Goal: Task Accomplishment & Management: Complete application form

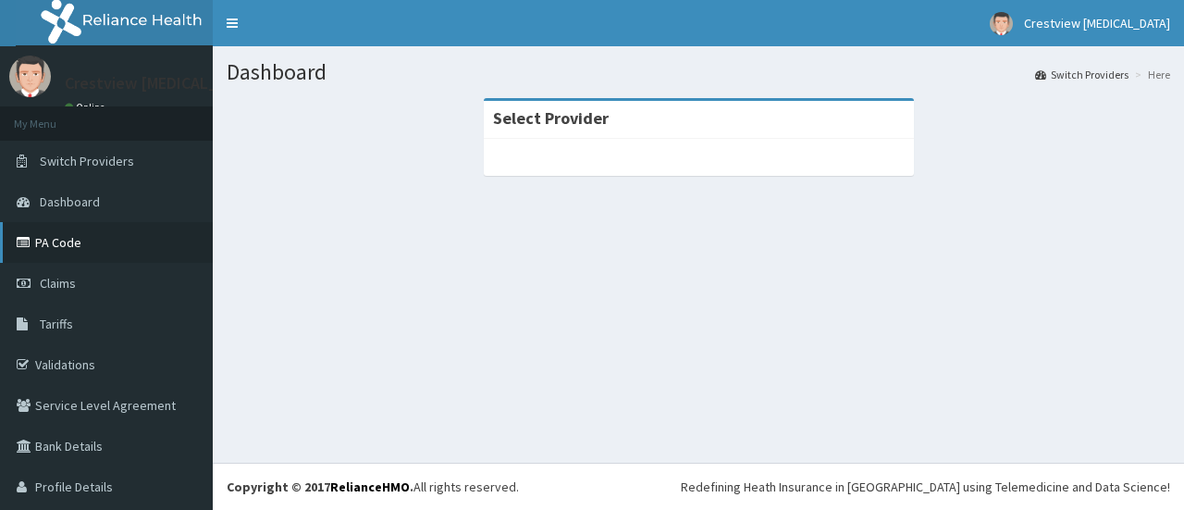
click at [72, 249] on link "PA Code" at bounding box center [106, 242] width 213 height 41
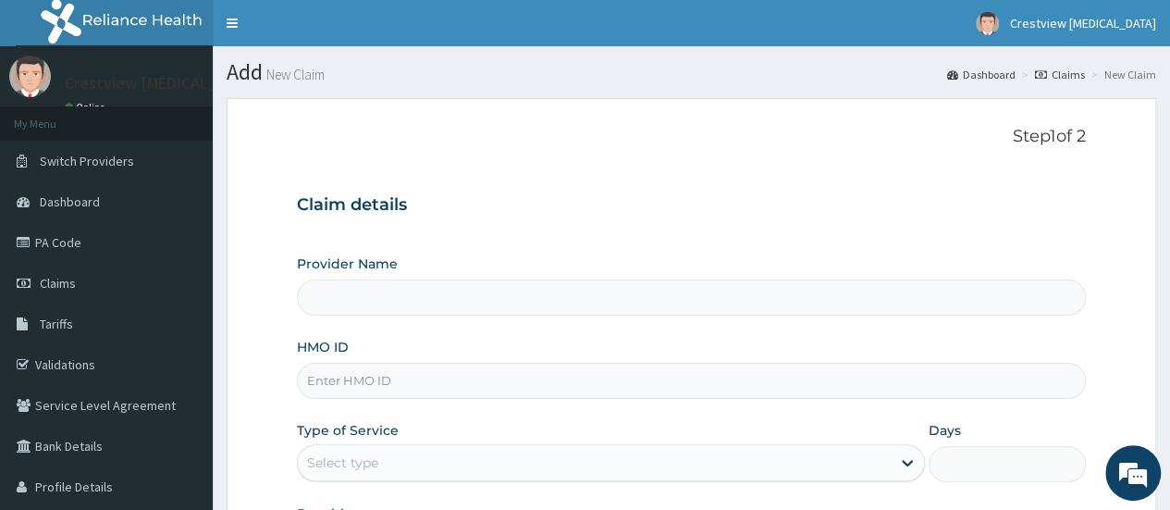
paste input "hhh/10008/a"
type input "hhh/10008/a"
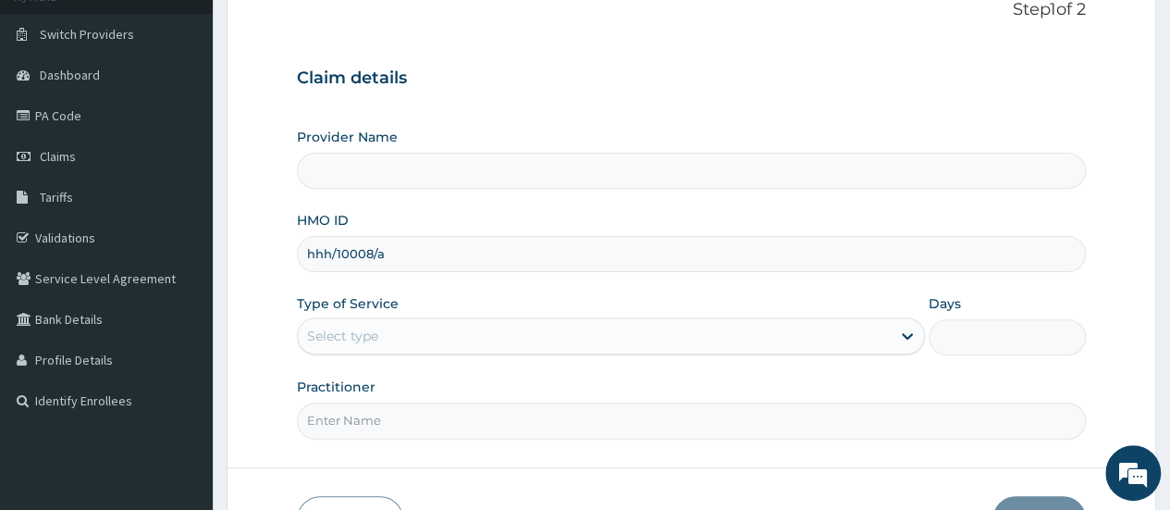
scroll to position [185, 0]
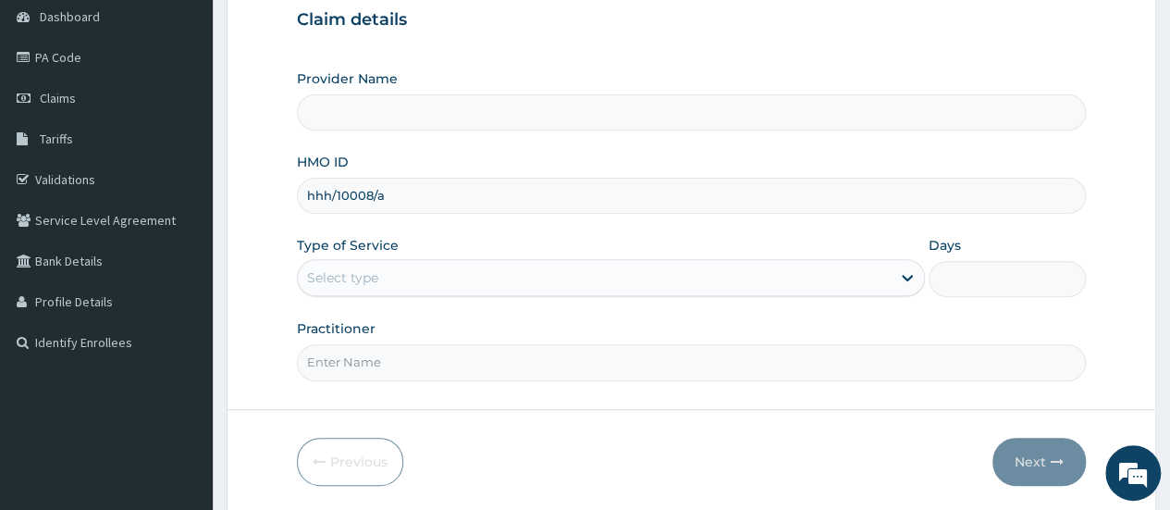
click at [667, 282] on div "Select type" at bounding box center [594, 278] width 593 height 30
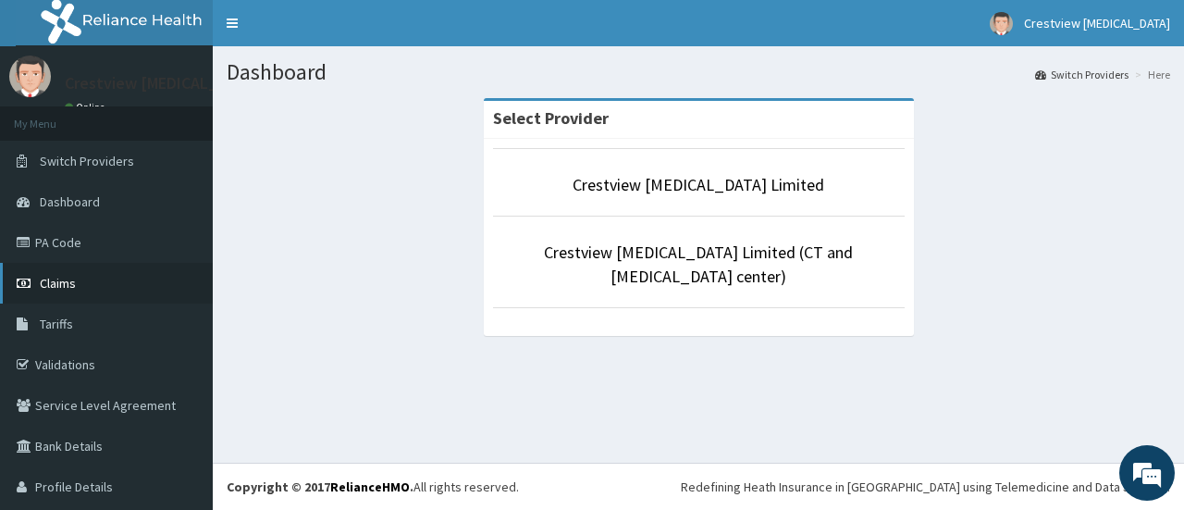
click at [58, 284] on span "Claims" at bounding box center [58, 283] width 36 height 17
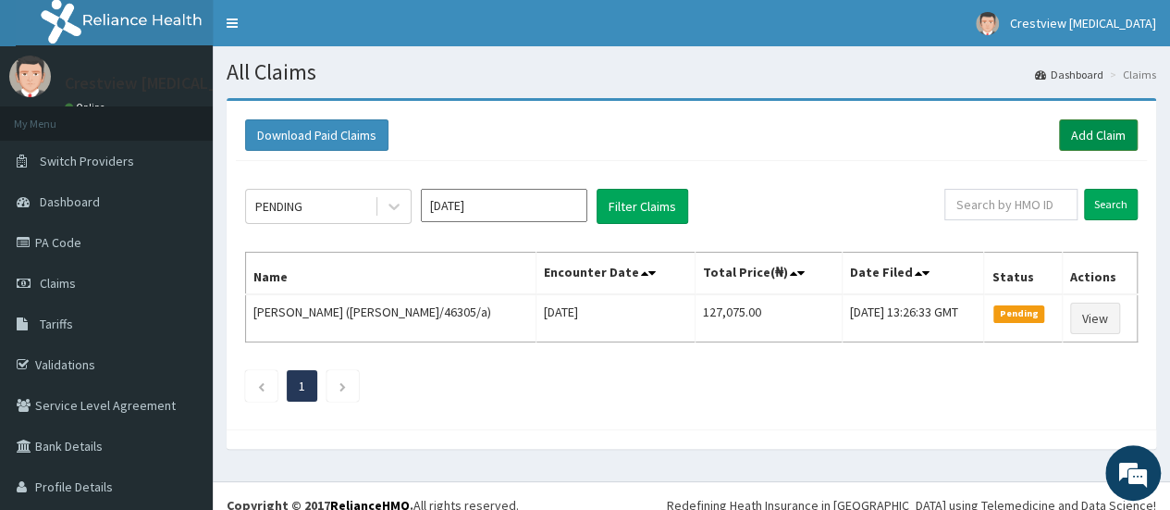
click at [1094, 129] on link "Add Claim" at bounding box center [1098, 134] width 79 height 31
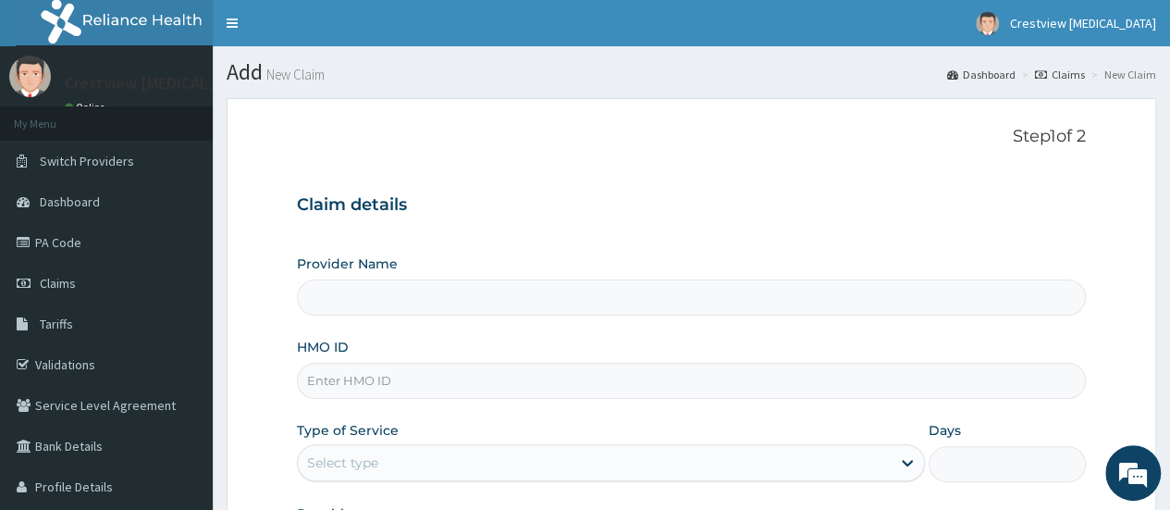
type input "Crestview [MEDICAL_DATA] Limited"
paste input "PA/510913"
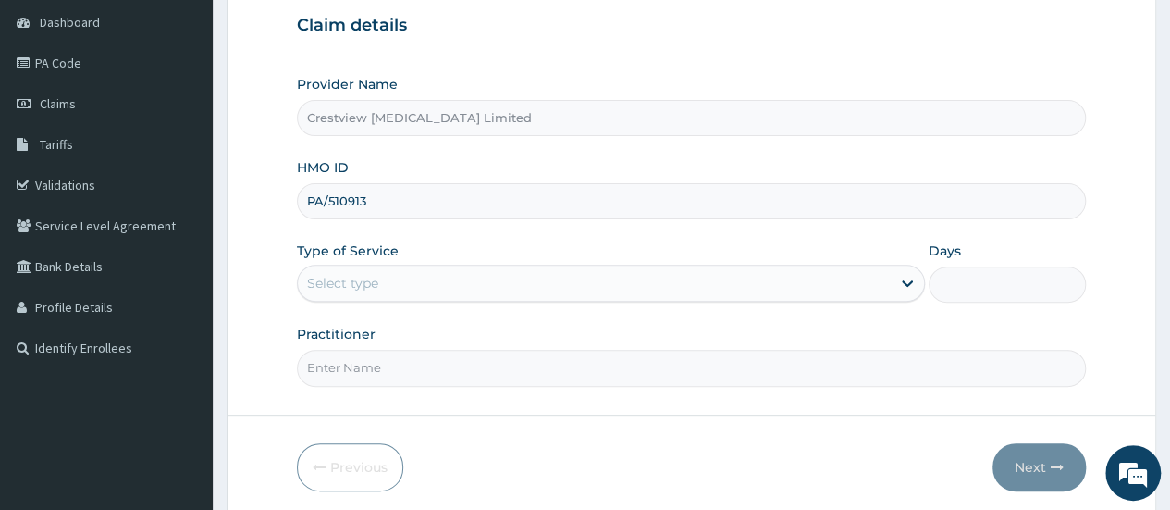
scroll to position [246, 0]
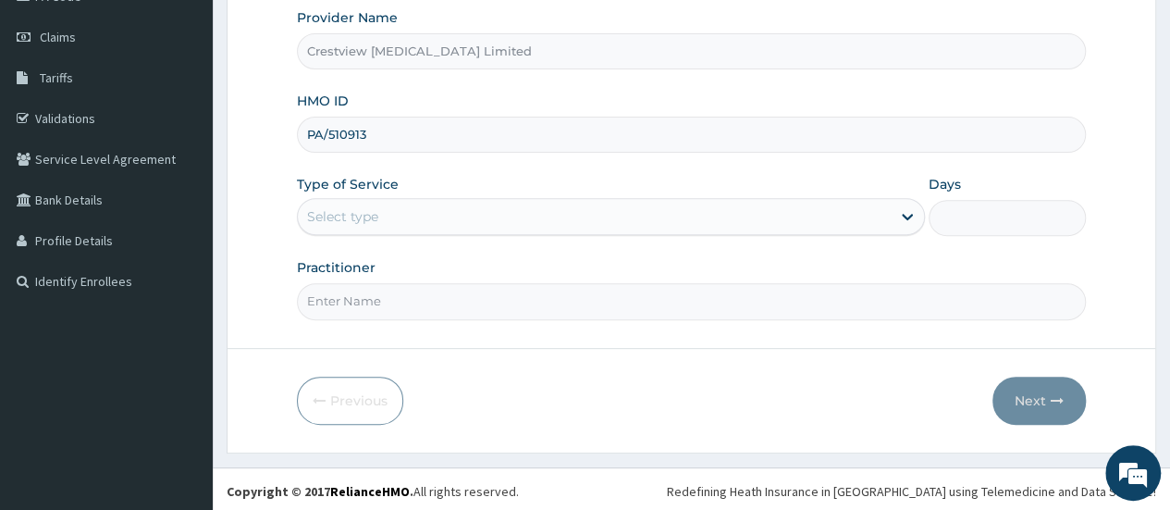
click at [286, 125] on form "Step 1 of 2 Claim details Provider Name Crestview [MEDICAL_DATA] Limited HMO ID…" at bounding box center [692, 152] width 930 height 600
paste input "hhh/10008/a"
type input "hhh/10008/a"
drag, startPoint x: 396, startPoint y: 210, endPoint x: 395, endPoint y: 222, distance: 12.1
click at [396, 210] on div "Select type" at bounding box center [594, 217] width 593 height 30
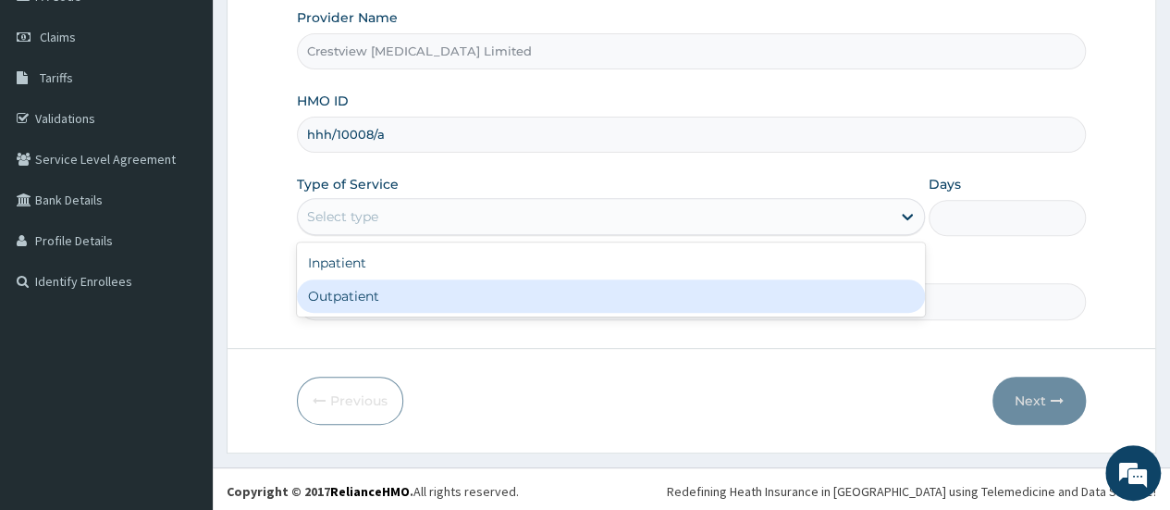
scroll to position [0, 0]
click at [393, 290] on div "Outpatient" at bounding box center [611, 295] width 628 height 33
type input "1"
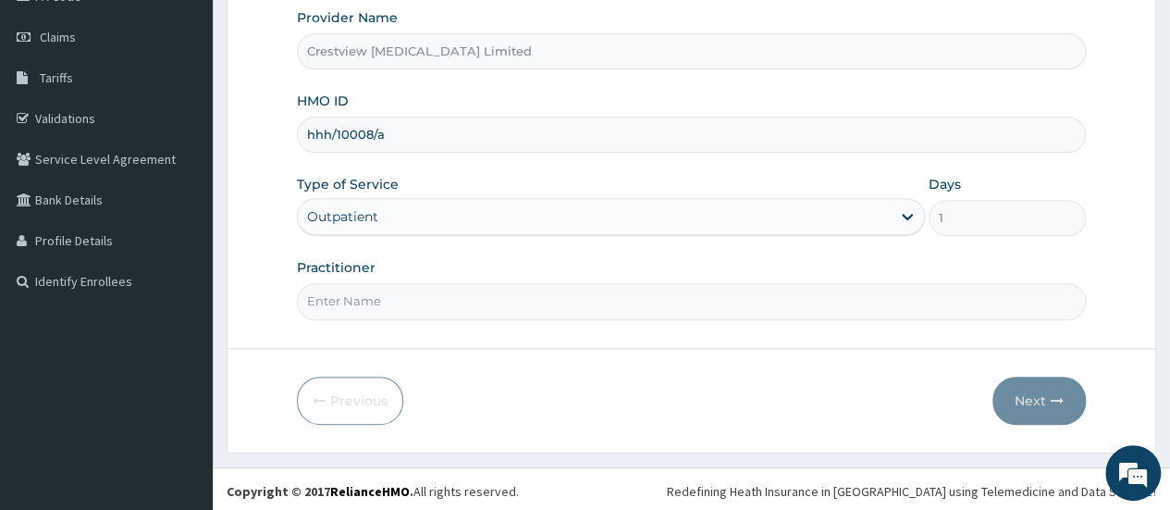
click at [497, 303] on input "Practitioner" at bounding box center [691, 301] width 789 height 36
type input "DR TALABI"
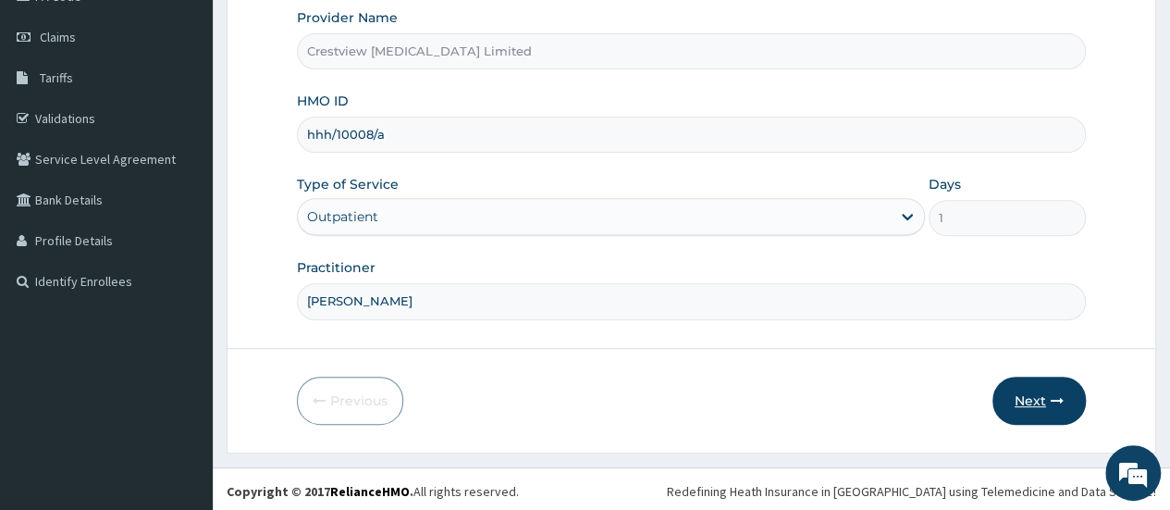
click at [1034, 400] on button "Next" at bounding box center [1039, 401] width 93 height 48
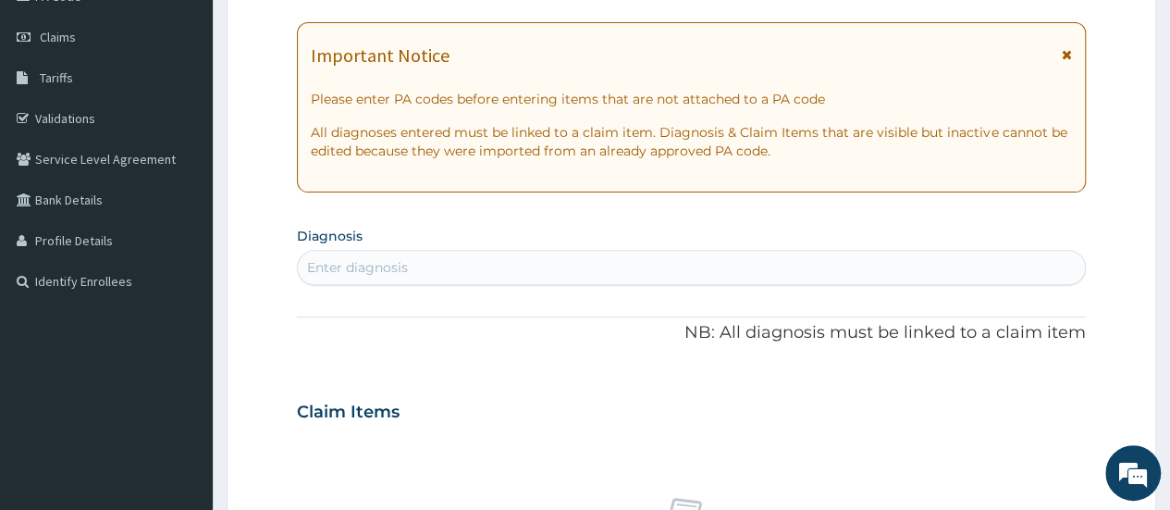
scroll to position [154, 0]
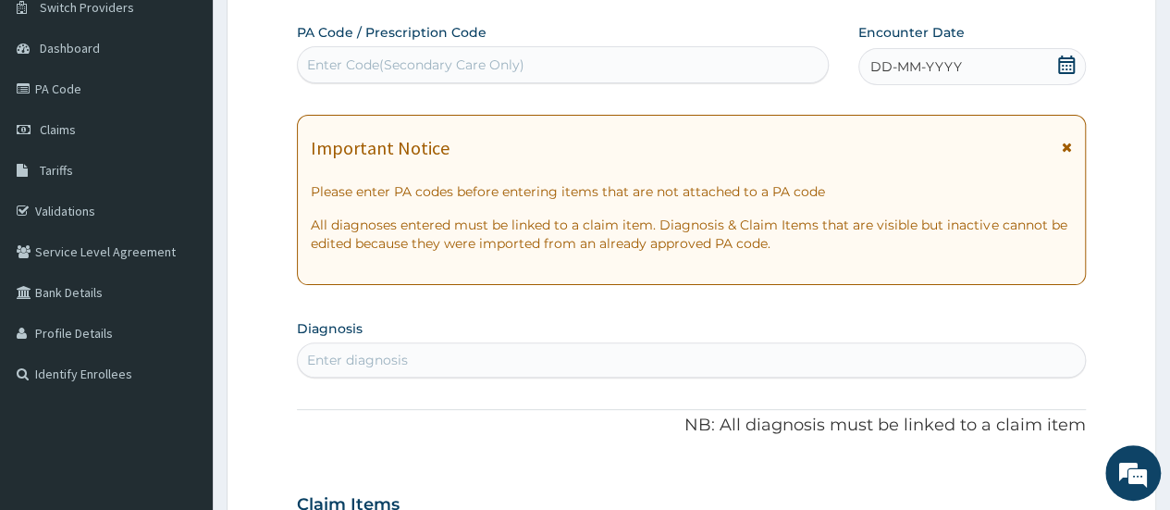
click at [509, 75] on div "Enter Code(Secondary Care Only)" at bounding box center [562, 65] width 529 height 30
paste input "PA/510913"
type input "PA/510913"
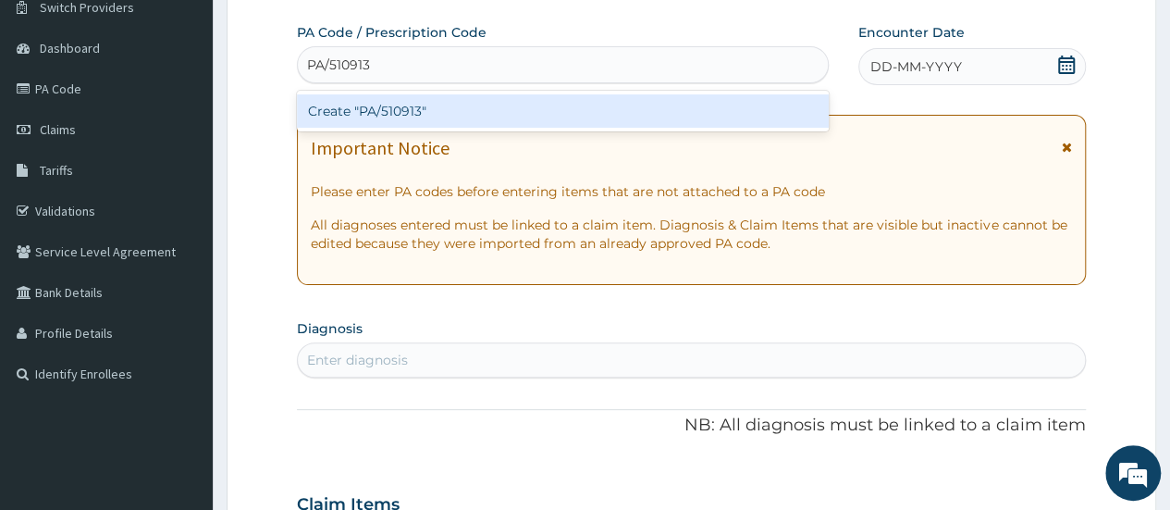
click at [481, 109] on div "Create "PA/510913"" at bounding box center [562, 110] width 531 height 33
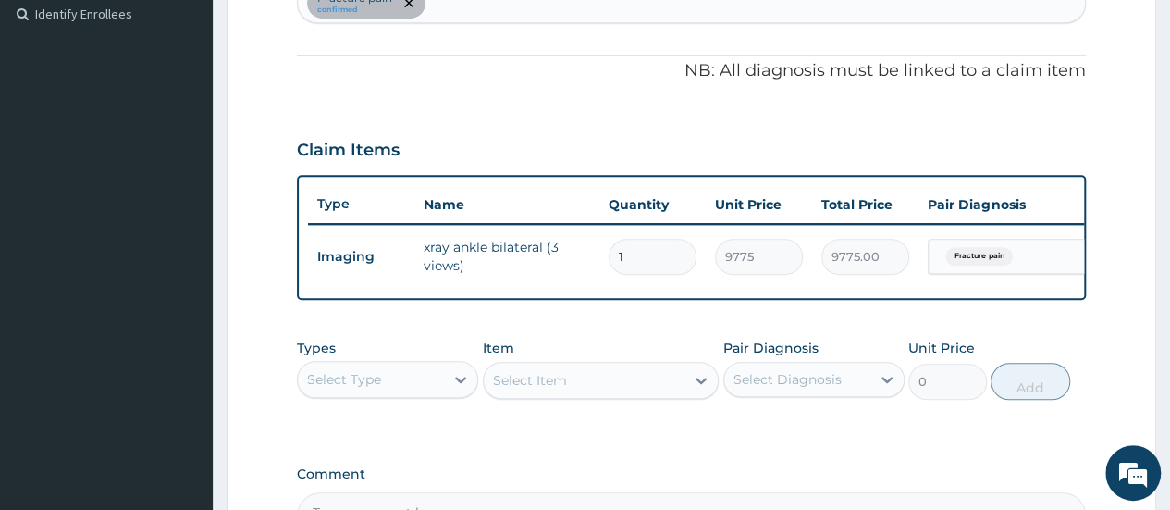
scroll to position [698, 0]
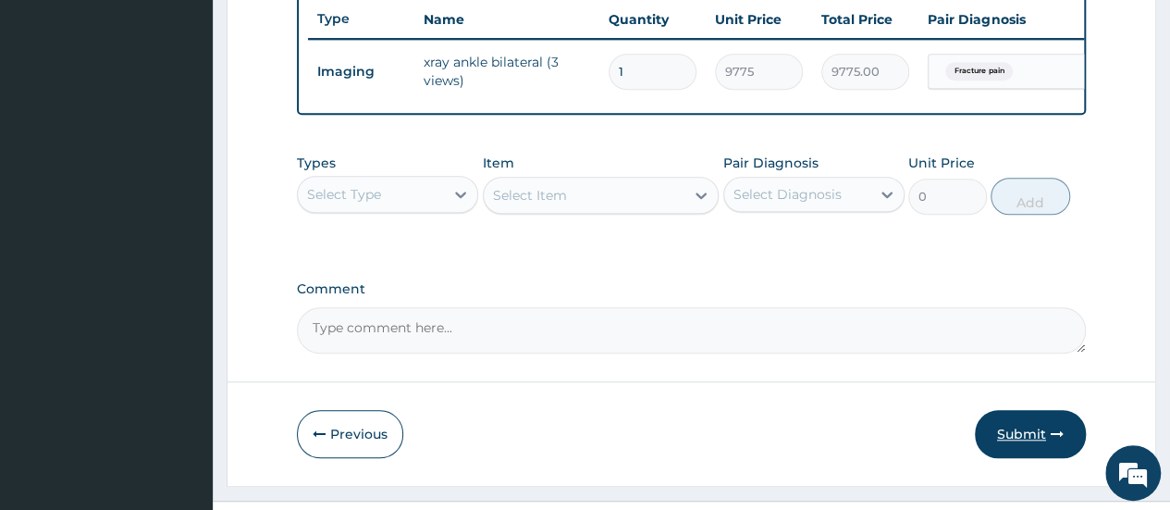
click at [1032, 449] on button "Submit" at bounding box center [1030, 434] width 111 height 48
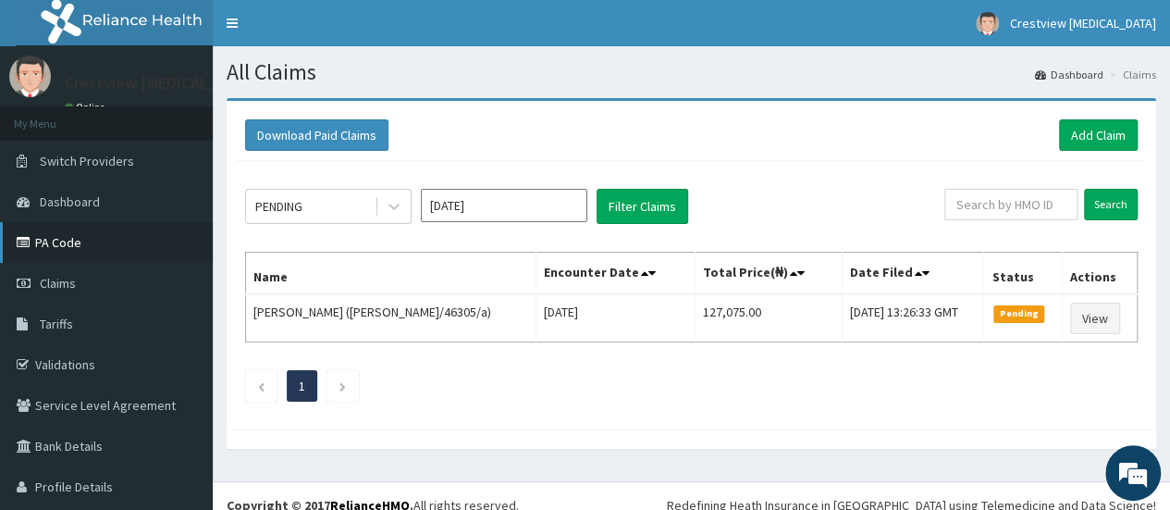
click at [59, 240] on link "PA Code" at bounding box center [106, 242] width 213 height 41
click at [1082, 128] on link "Add Claim" at bounding box center [1098, 134] width 79 height 31
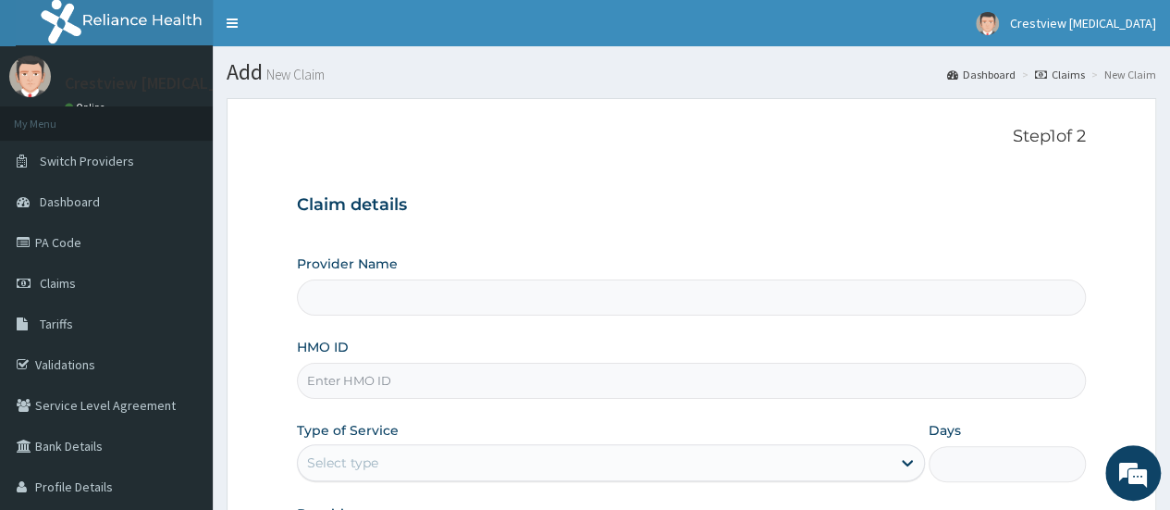
type input "Crestview Radiology Limited"
paste input "hhh/10008/a"
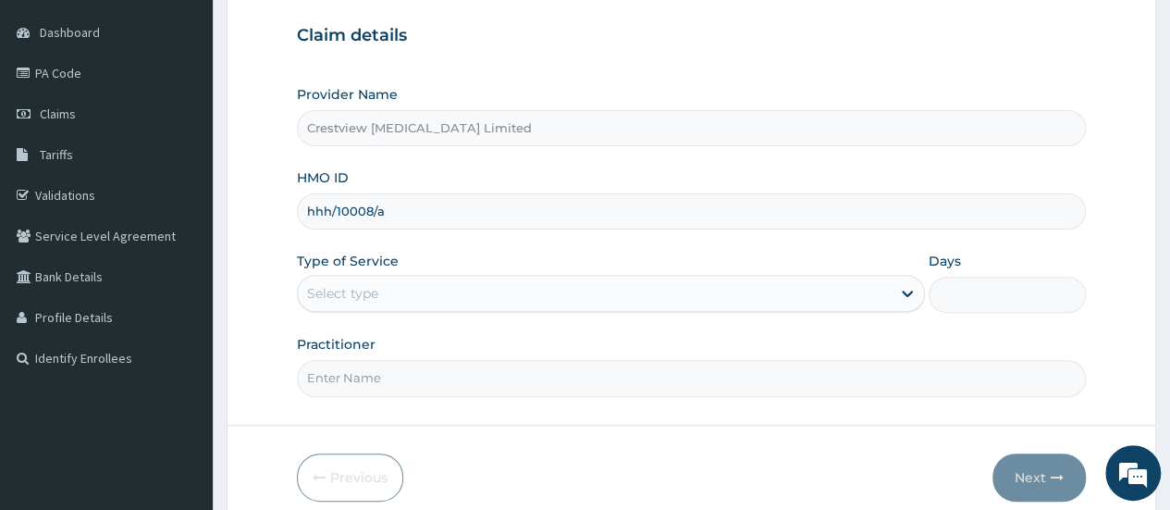
scroll to position [246, 0]
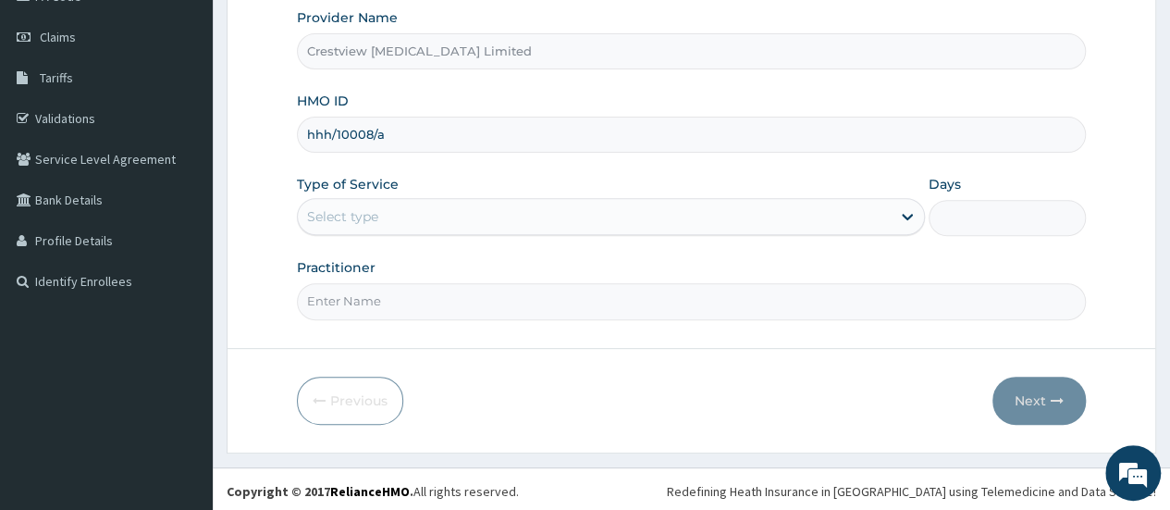
type input "hhh/10008/a"
click at [451, 202] on div "Select type" at bounding box center [594, 217] width 593 height 30
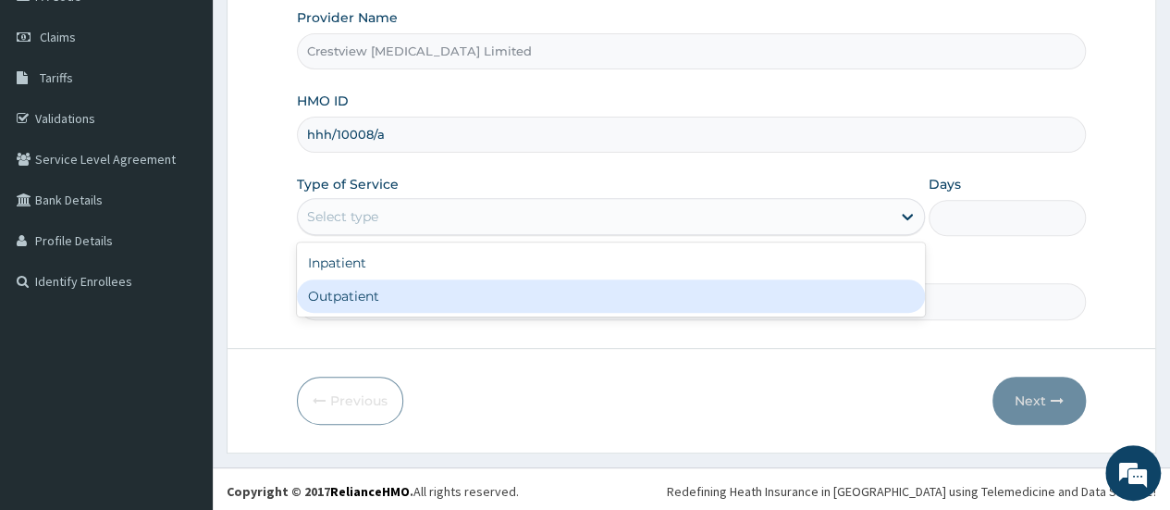
click at [437, 294] on div "Outpatient" at bounding box center [611, 295] width 628 height 33
type input "1"
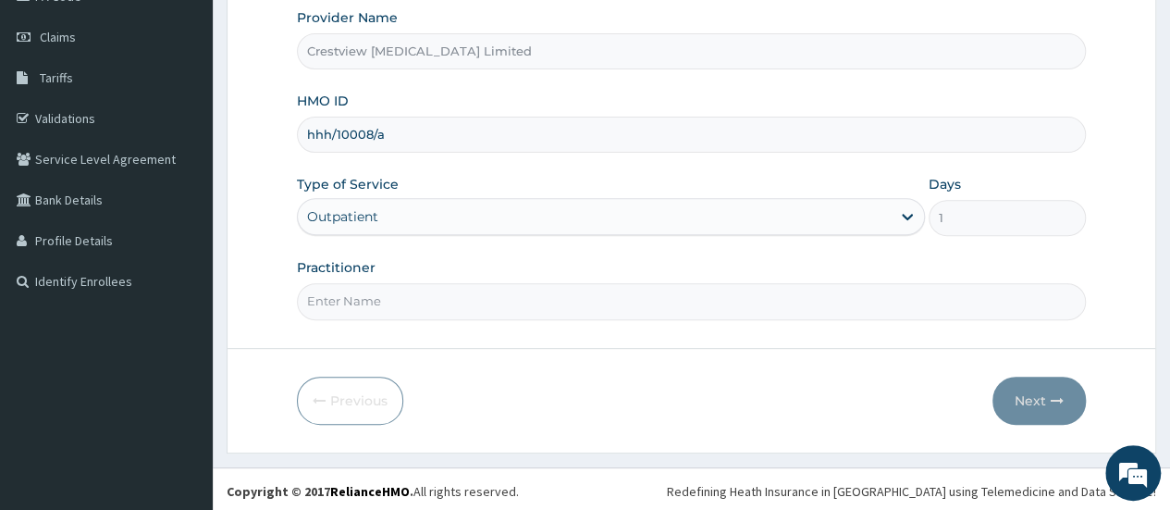
drag, startPoint x: 435, startPoint y: 301, endPoint x: 435, endPoint y: 312, distance: 11.1
click at [435, 301] on input "Practitioner" at bounding box center [691, 301] width 789 height 36
type input "DR TALABI"
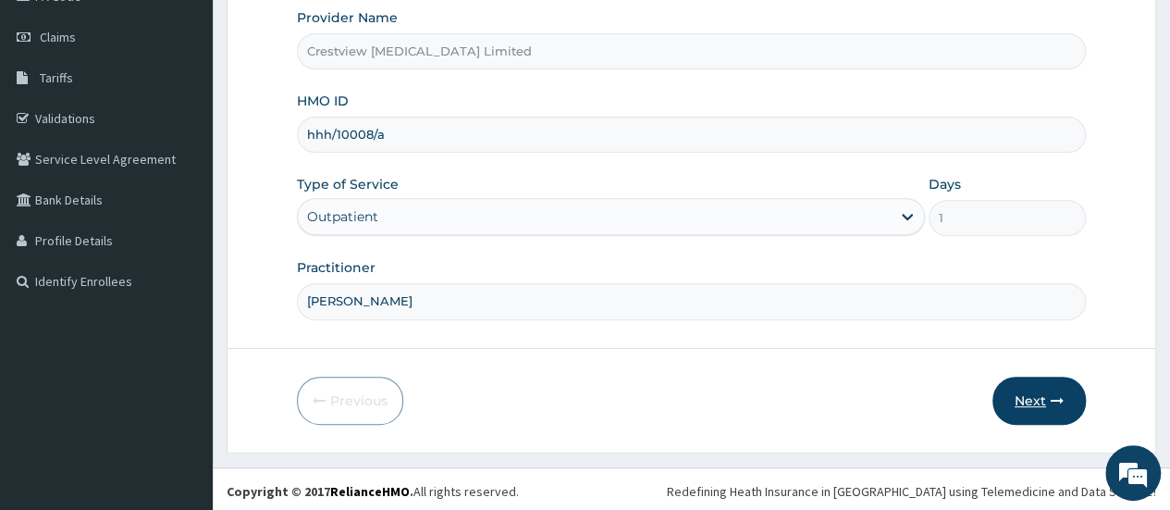
click at [1043, 393] on button "Next" at bounding box center [1039, 401] width 93 height 48
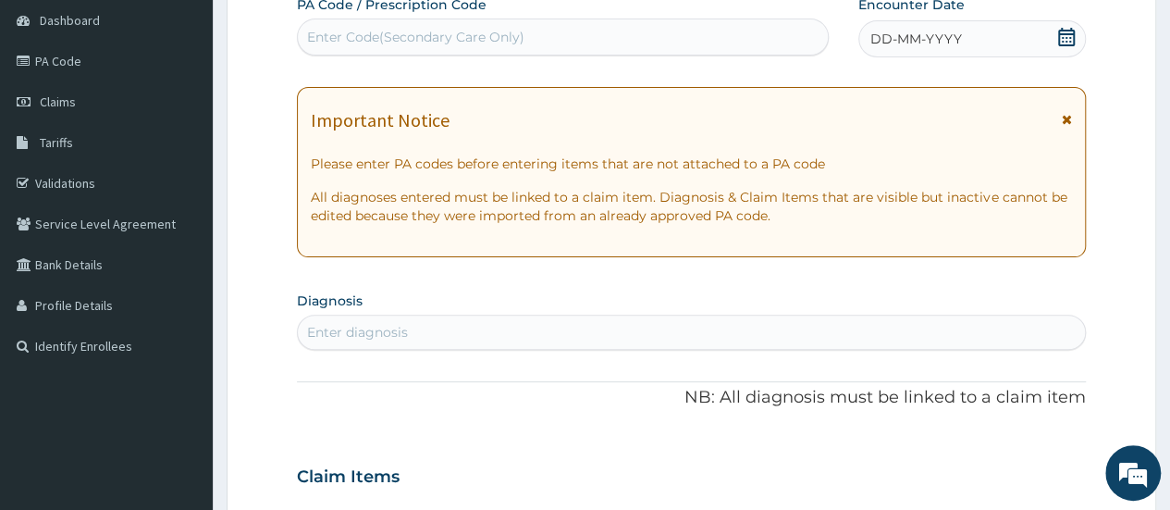
scroll to position [154, 0]
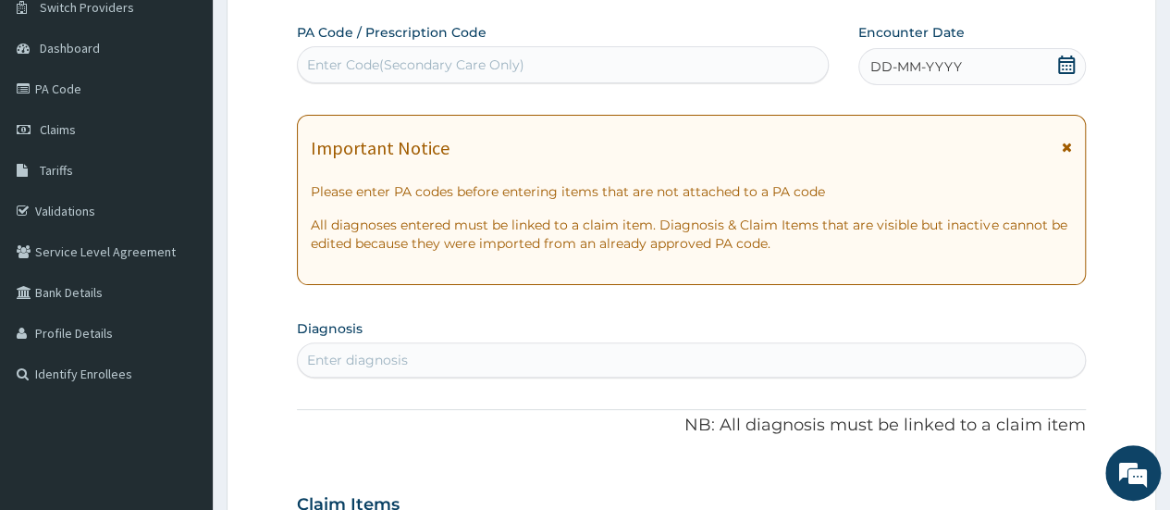
click at [579, 65] on div "Enter Code(Secondary Care Only)" at bounding box center [562, 65] width 529 height 30
paste input "PA/F9E779"
type input "PA/F9E779"
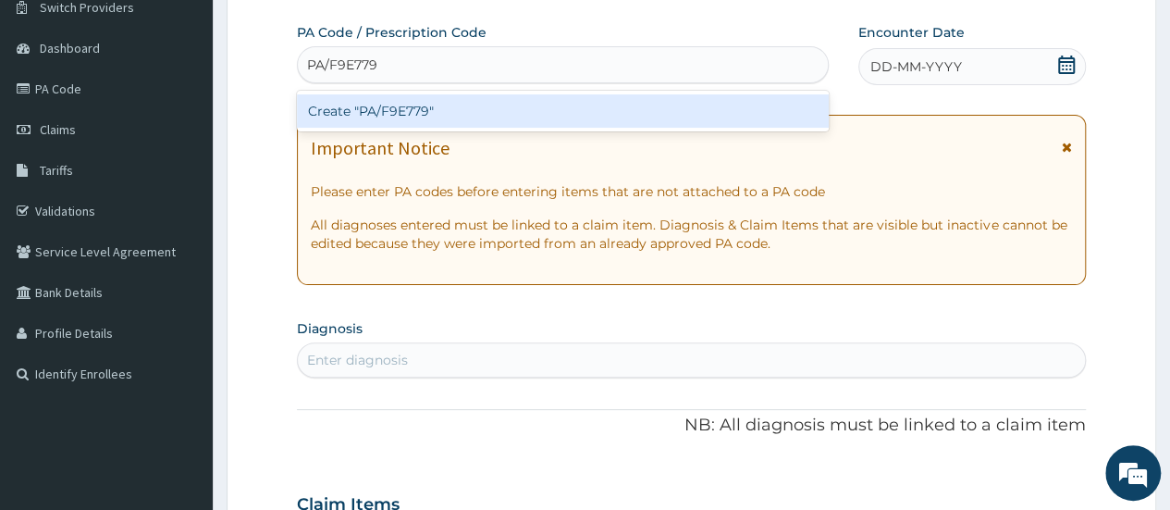
click at [566, 102] on div "Create "PA/F9E779"" at bounding box center [562, 110] width 531 height 33
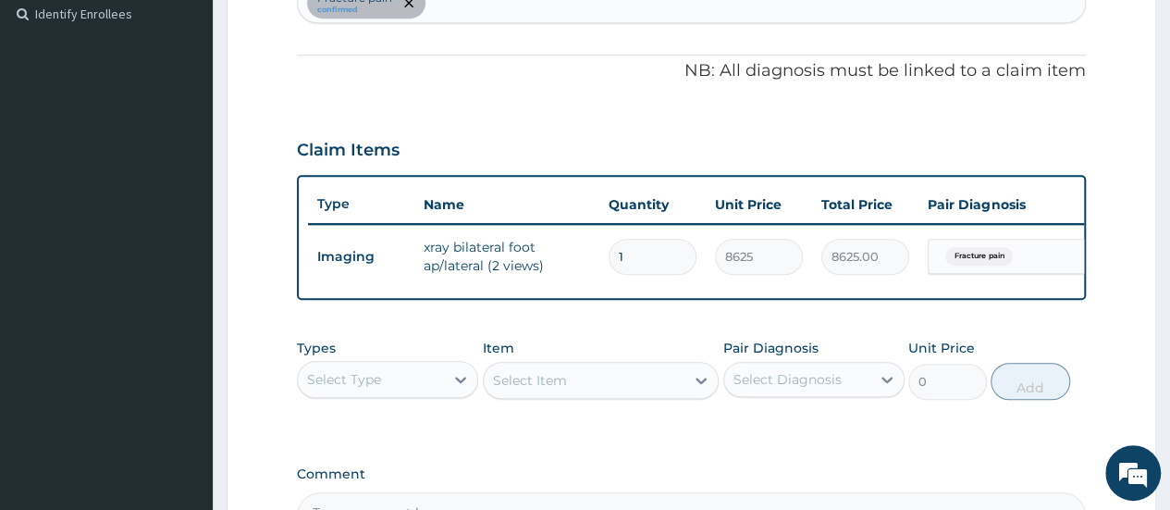
scroll to position [421, 0]
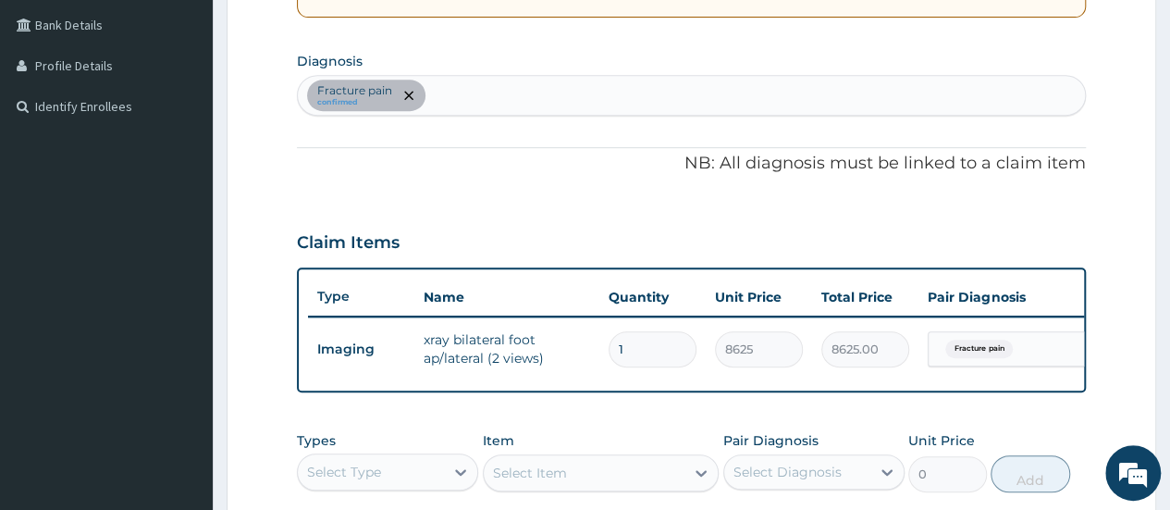
click at [595, 101] on div "Fracture pain confirmed" at bounding box center [691, 95] width 787 height 39
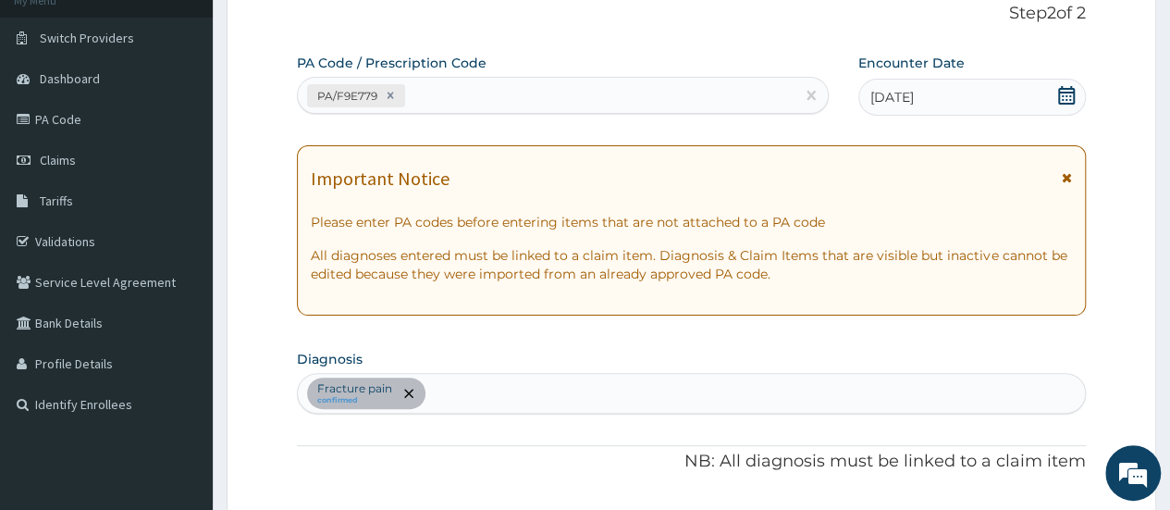
scroll to position [51, 0]
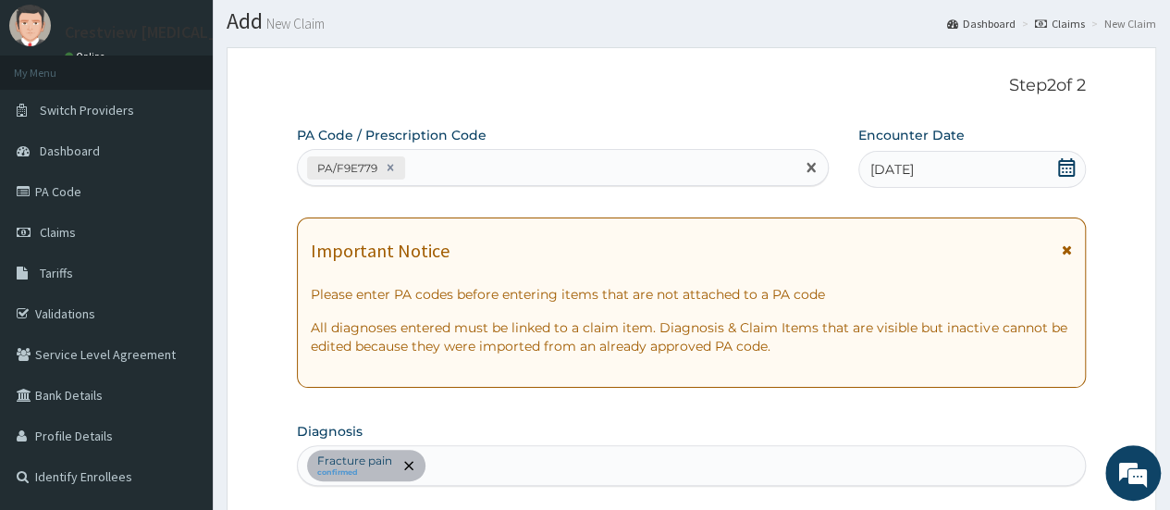
click at [580, 158] on div "PA/F9E779" at bounding box center [546, 168] width 496 height 31
paste input "PA/510913"
type input "PA/510913"
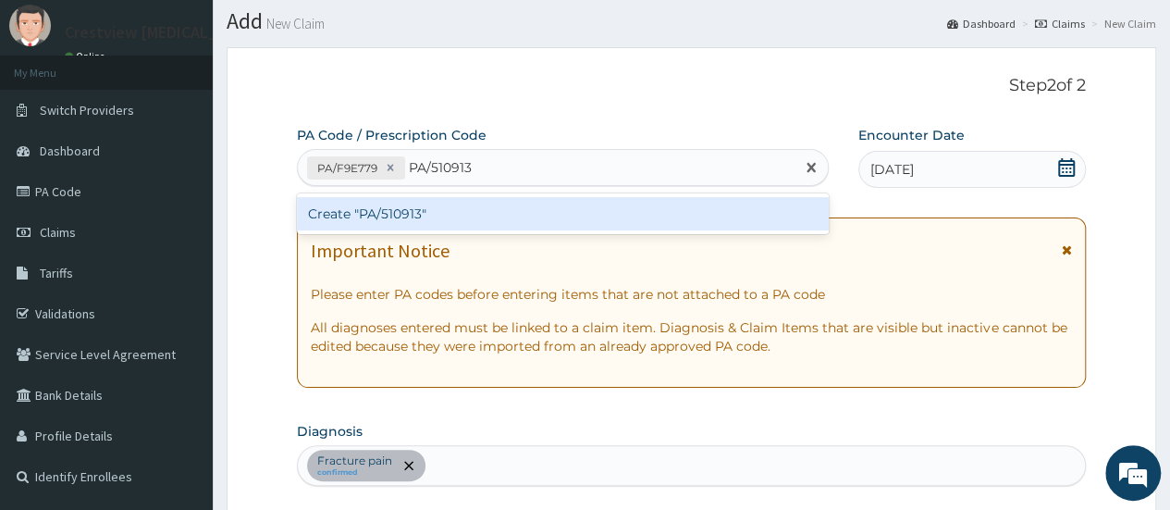
click at [544, 217] on div "Create "PA/510913"" at bounding box center [562, 213] width 531 height 33
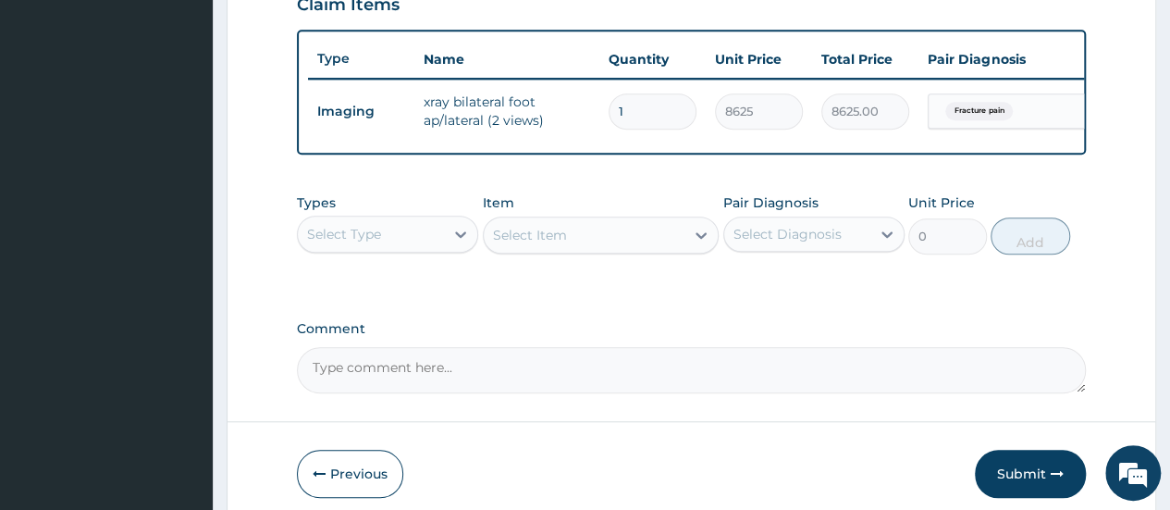
scroll to position [764, 0]
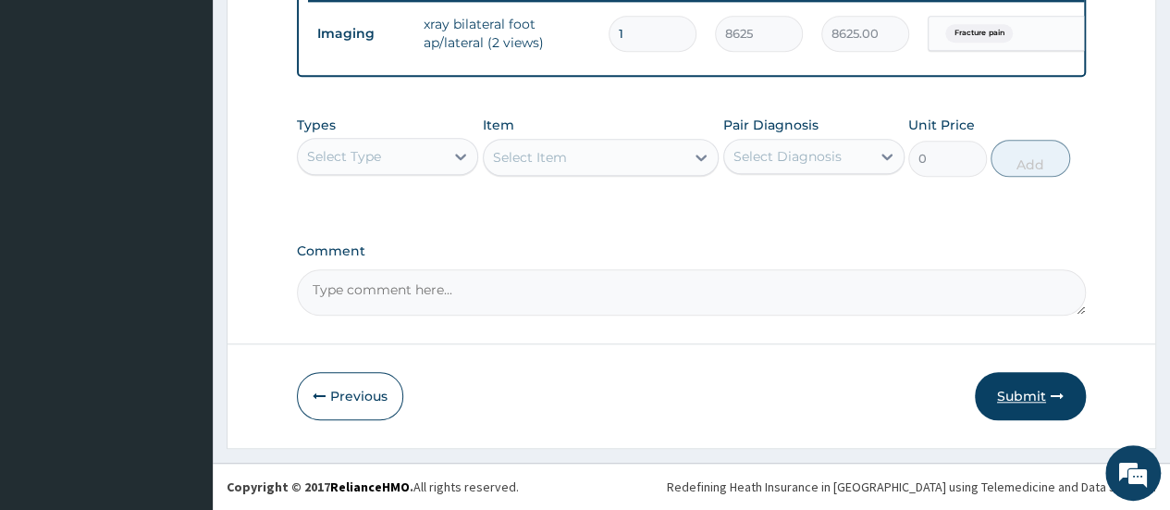
click at [1011, 401] on button "Submit" at bounding box center [1030, 396] width 111 height 48
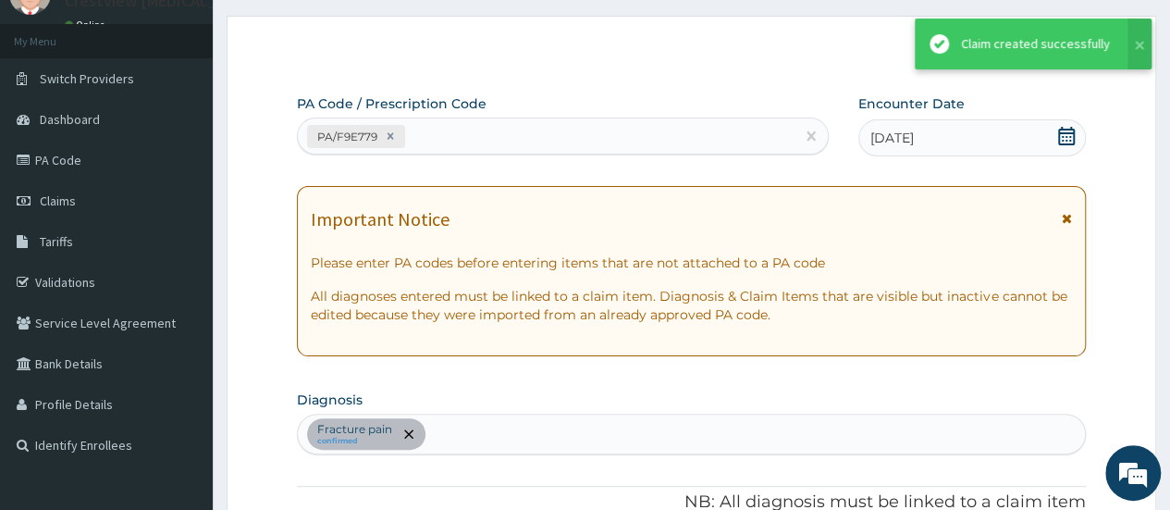
scroll to position [747, 0]
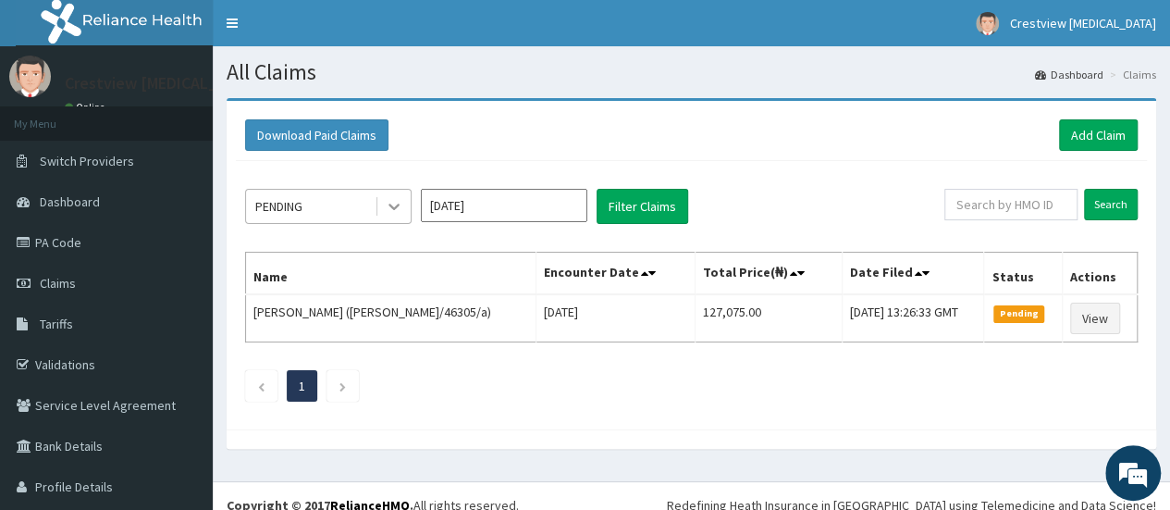
click at [390, 204] on icon at bounding box center [394, 207] width 11 height 6
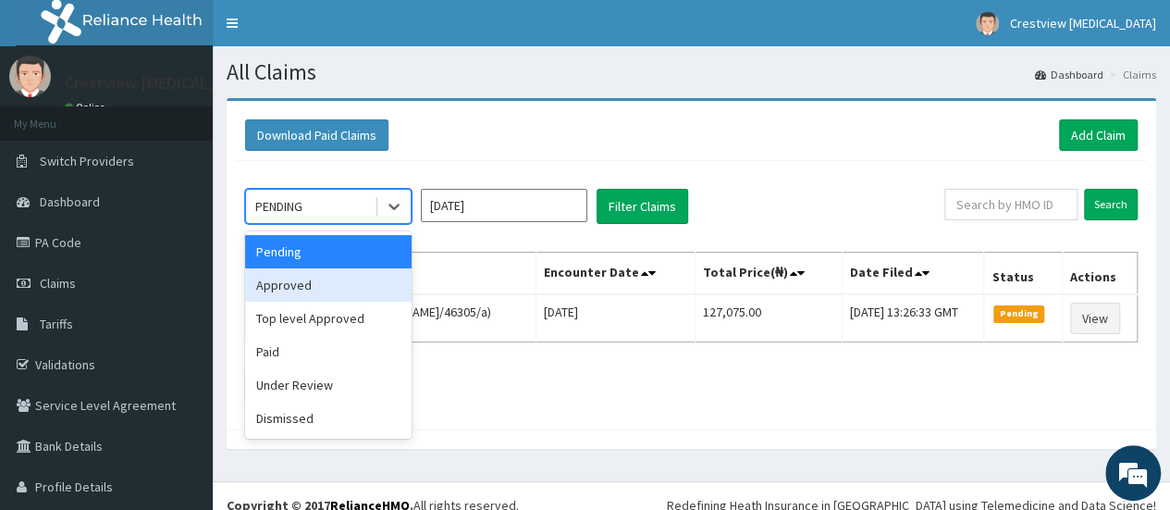
click at [322, 293] on div "Approved" at bounding box center [328, 284] width 167 height 33
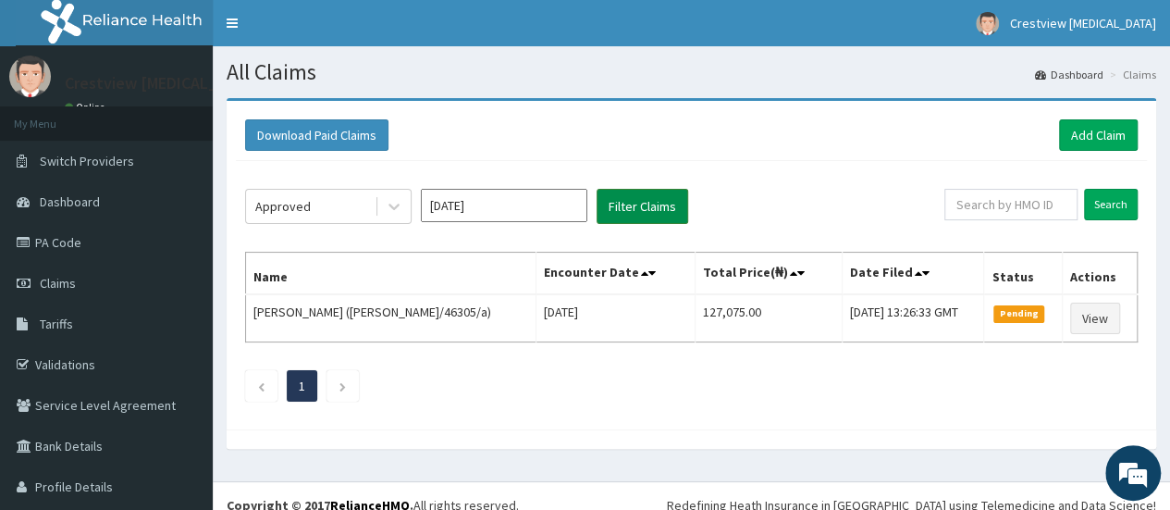
click at [654, 208] on button "Filter Claims" at bounding box center [643, 206] width 92 height 35
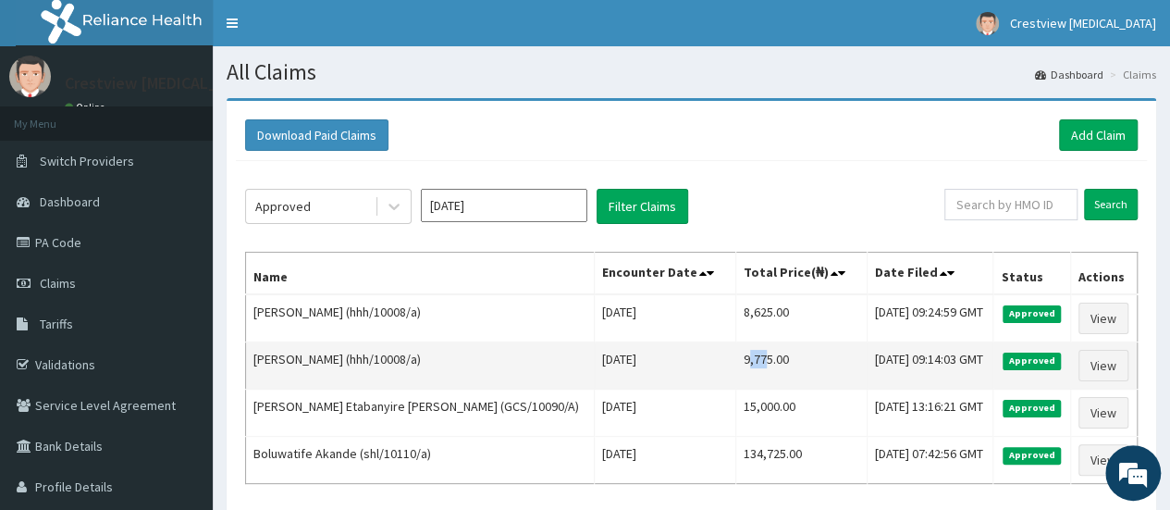
drag, startPoint x: 670, startPoint y: 358, endPoint x: 688, endPoint y: 356, distance: 18.6
click at [735, 356] on td "9,775.00" at bounding box center [800, 365] width 131 height 47
drag, startPoint x: 668, startPoint y: 358, endPoint x: 692, endPoint y: 351, distance: 25.2
click at [735, 351] on td "9,775.00" at bounding box center [800, 365] width 131 height 47
copy td "9,775"
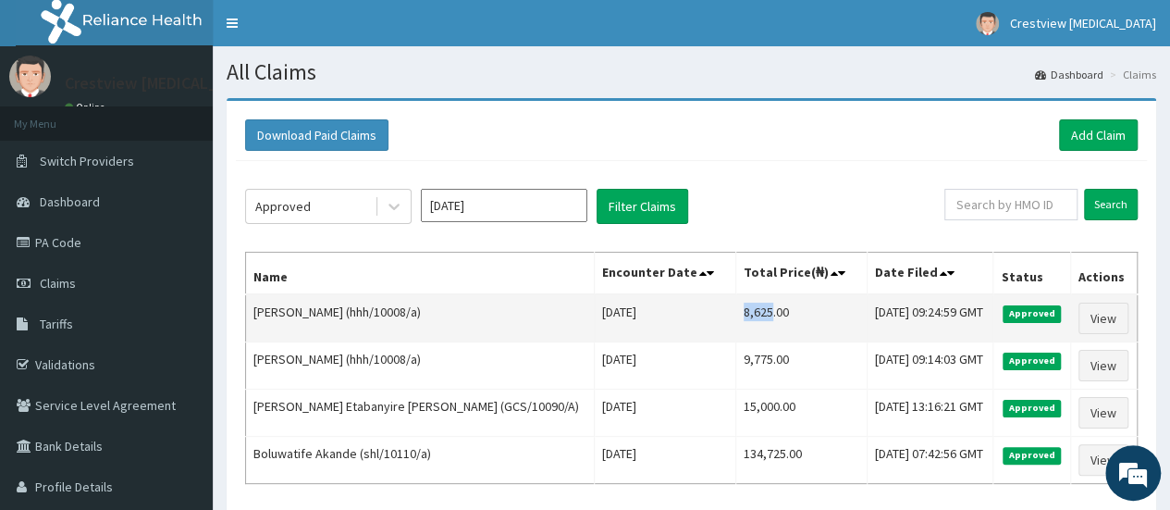
drag, startPoint x: 675, startPoint y: 310, endPoint x: 691, endPoint y: 306, distance: 16.2
click at [735, 306] on td "8,625.00" at bounding box center [800, 318] width 131 height 48
copy td "8,625"
